Goal: Task Accomplishment & Management: Complete application form

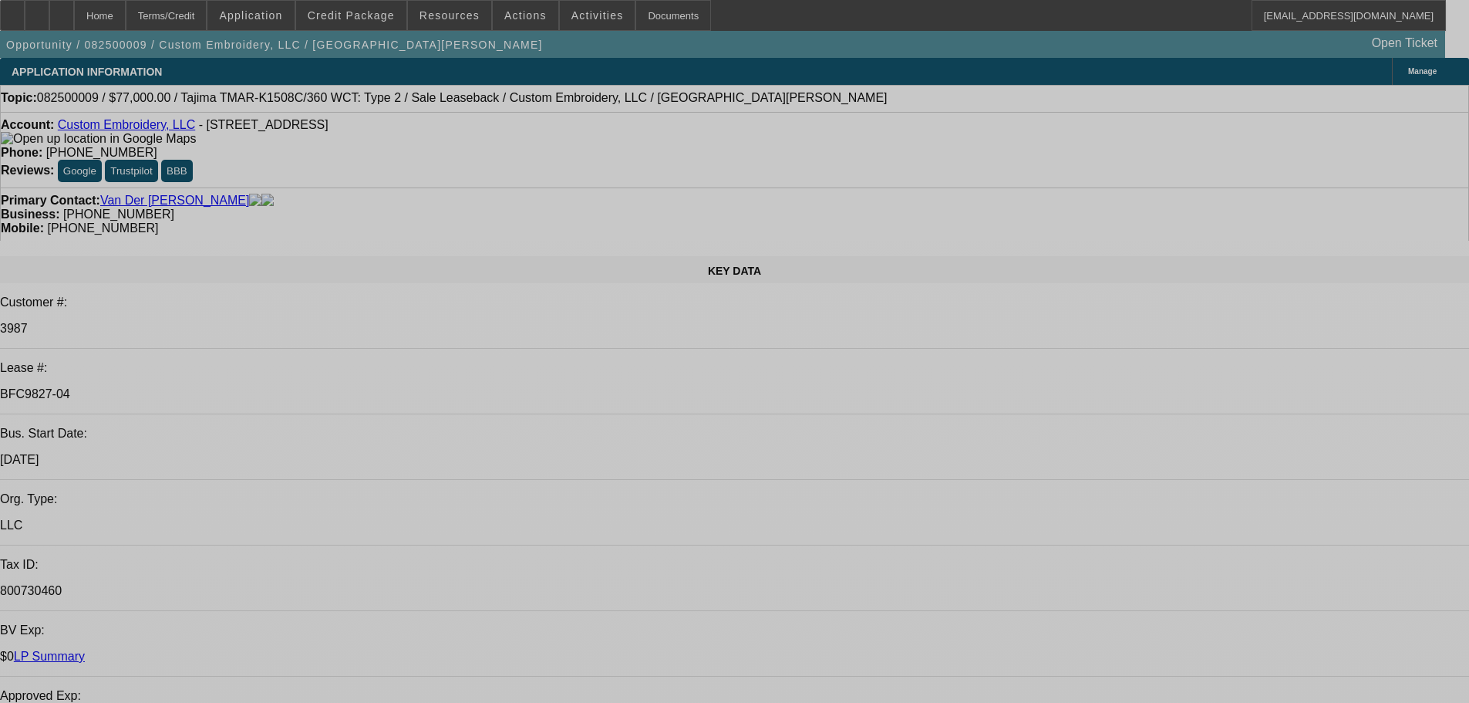
select select "0"
select select "2"
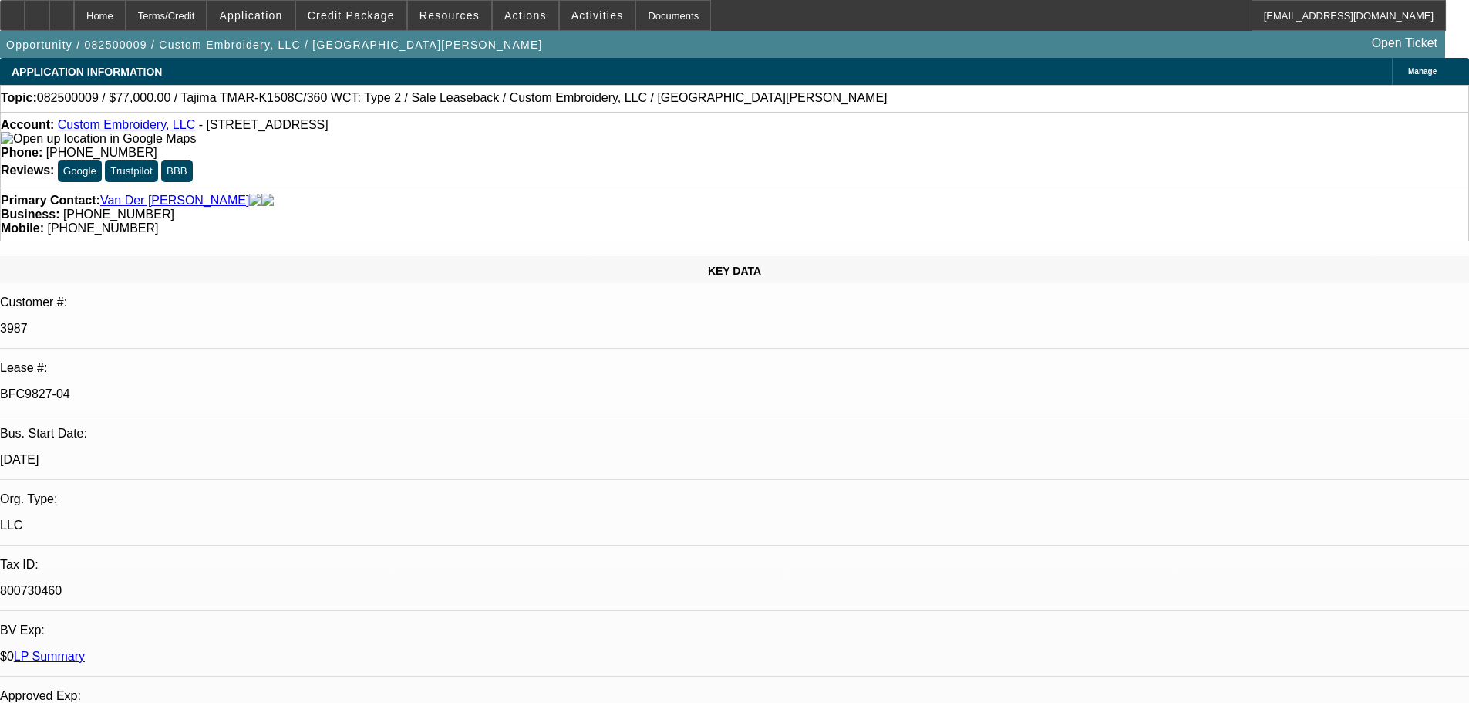
select select "2"
select select "0"
select select "2"
select select "0"
select select "2"
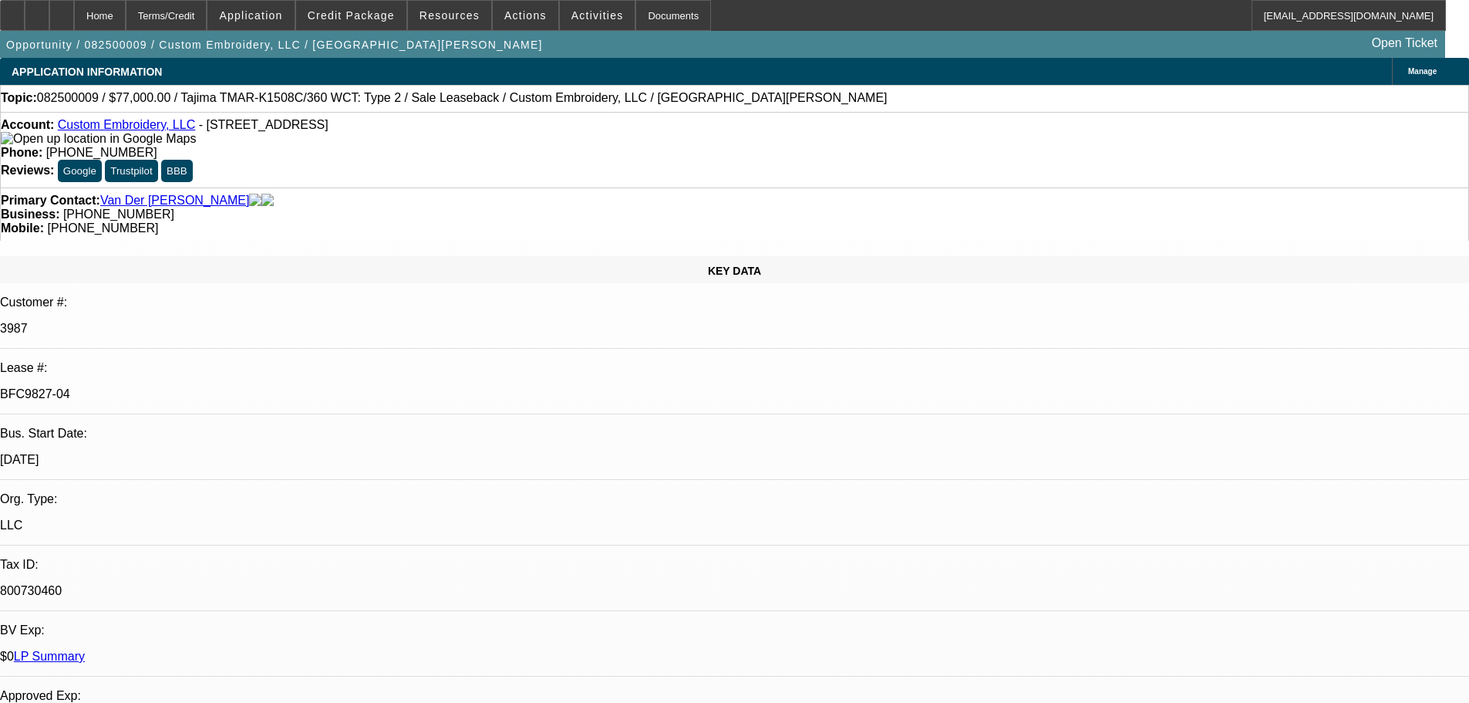
select select "2"
select select "0"
select select "2"
select select "0"
select select "2"
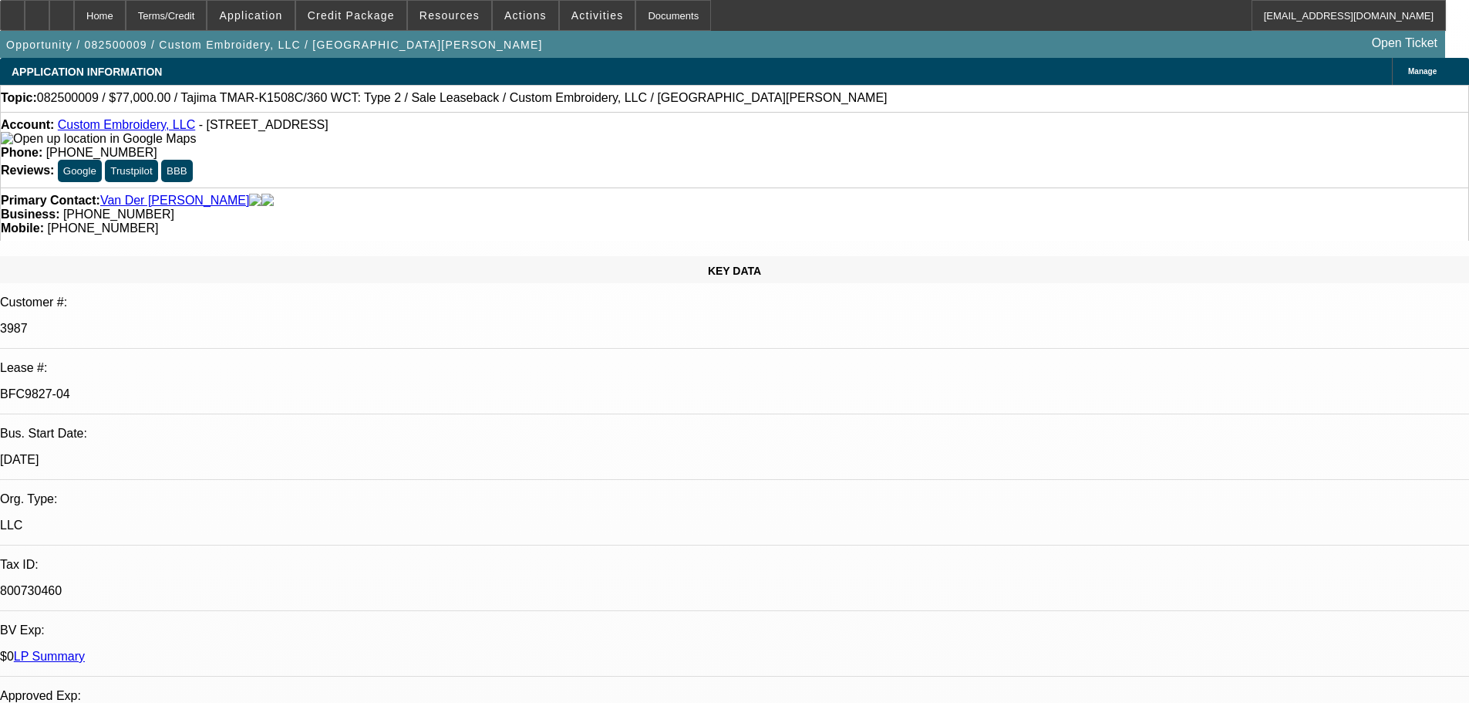
select select "2"
select select "0"
select select "2"
select select "0"
select select "2"
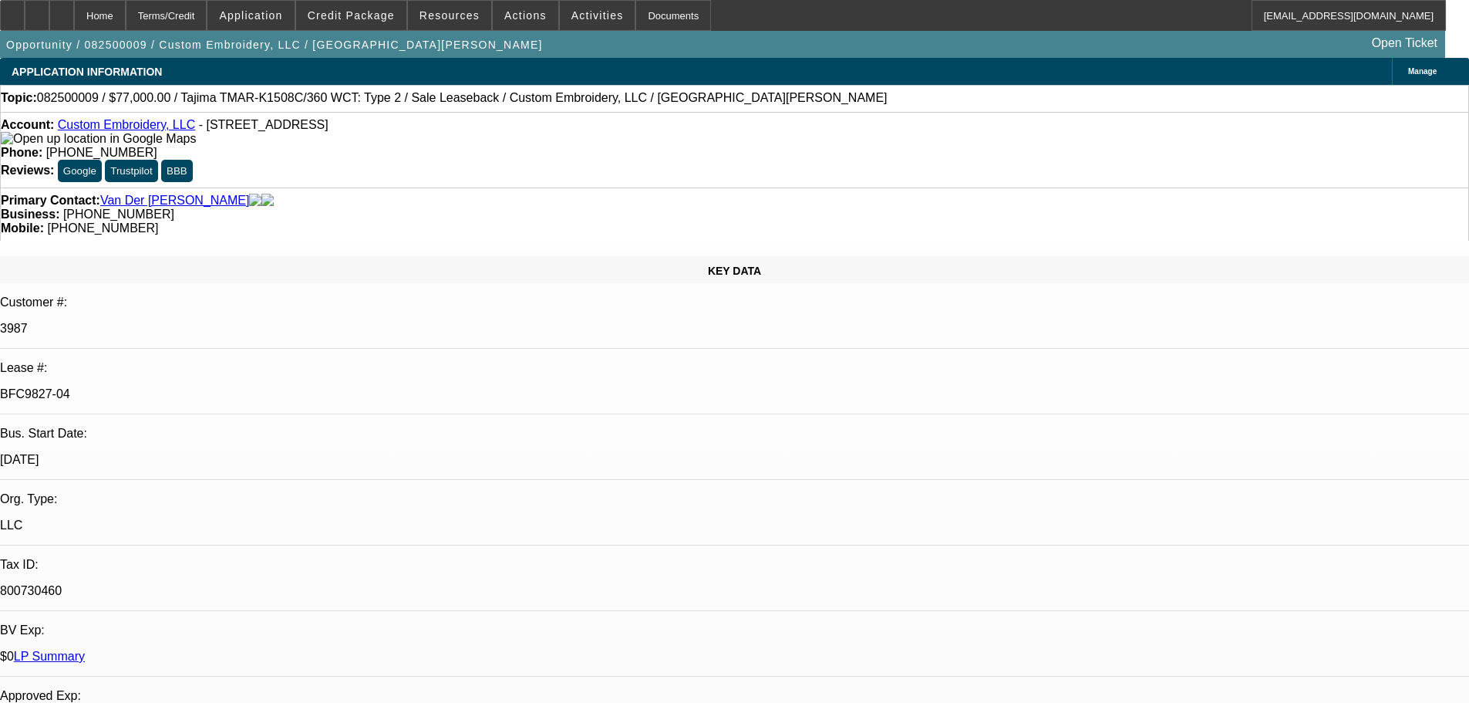
select select "2"
select select "0"
select select "2"
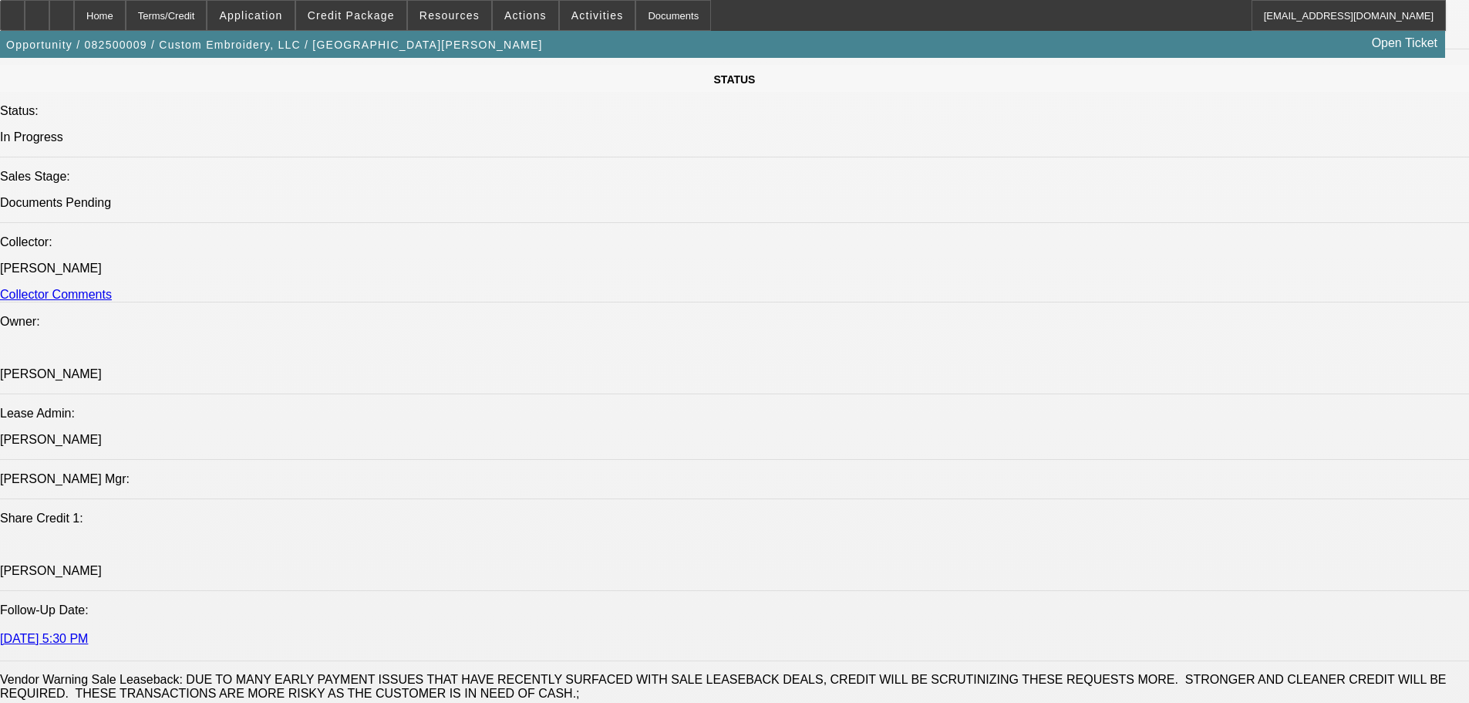
scroll to position [1815, 0]
